Goal: Task Accomplishment & Management: Use online tool/utility

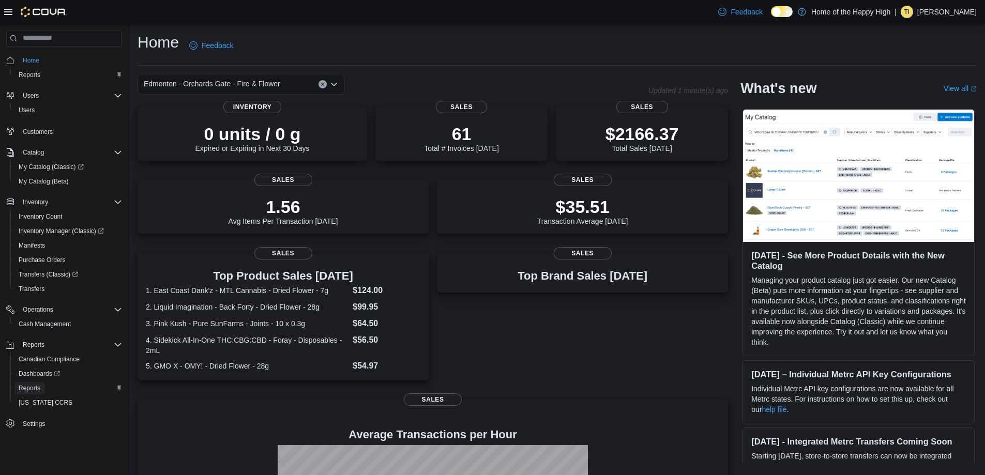
click at [38, 384] on span "Reports" at bounding box center [30, 388] width 22 height 8
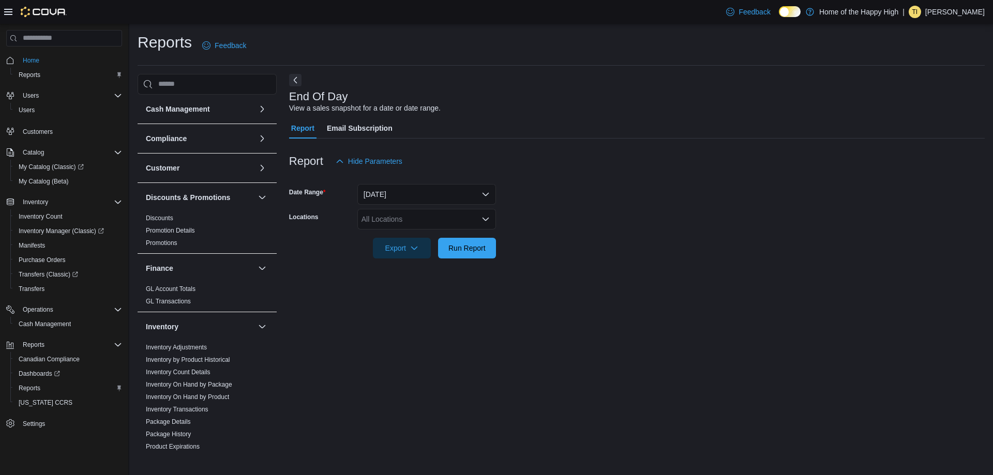
click at [382, 211] on div "All Locations" at bounding box center [426, 219] width 139 height 21
type input "****"
click at [434, 239] on span "Edmonton - Orchards Gate - Fire & Flower" at bounding box center [468, 237] width 137 height 10
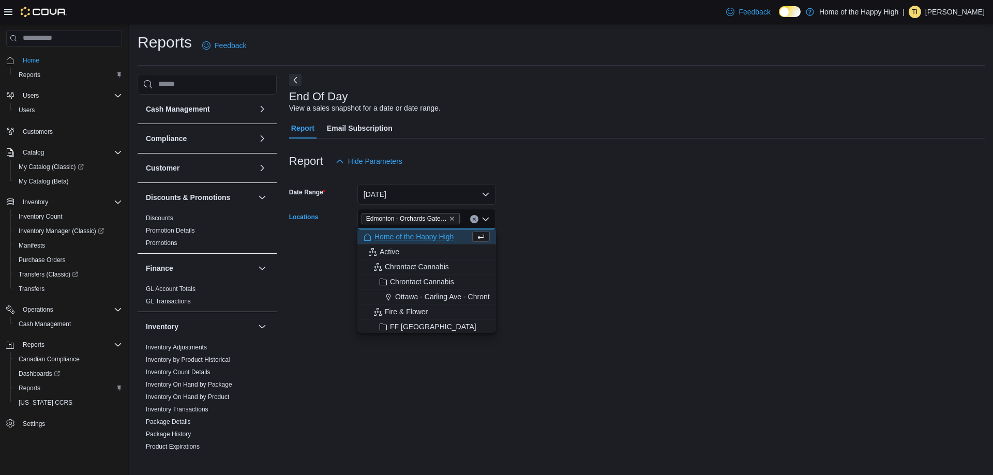
click at [583, 195] on form "Date Range [DATE] Locations [GEOGRAPHIC_DATA] - [GEOGRAPHIC_DATA] - Fire & Flow…" at bounding box center [637, 215] width 696 height 87
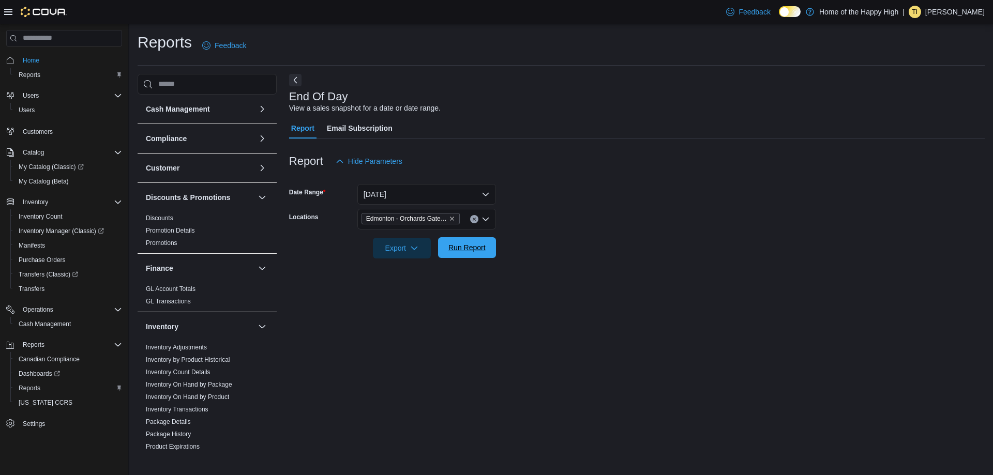
click at [457, 247] on span "Run Report" at bounding box center [466, 248] width 37 height 10
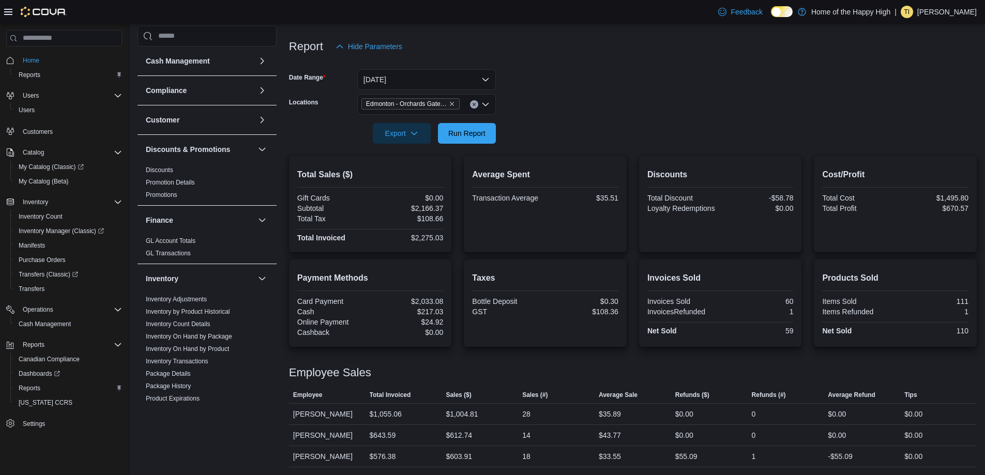
scroll to position [115, 0]
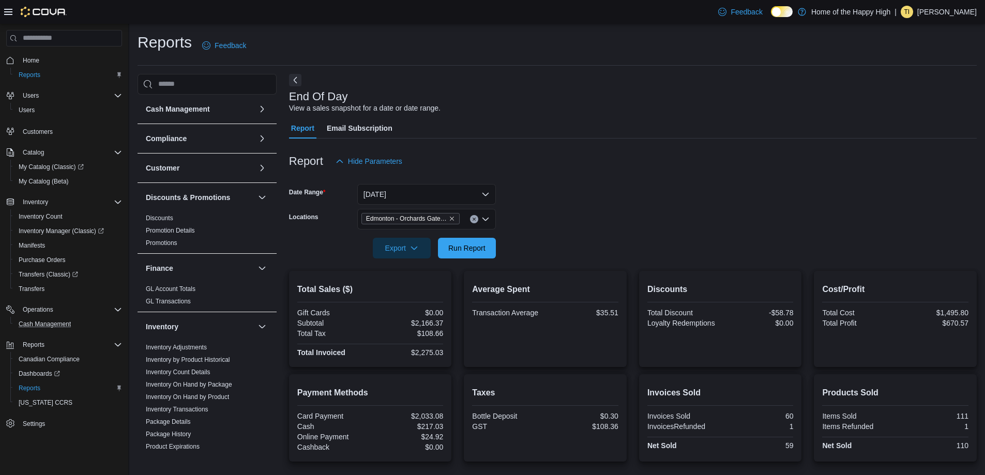
click at [43, 331] on button "Cash Management" at bounding box center [68, 324] width 116 height 14
